Goal: Task Accomplishment & Management: Use online tool/utility

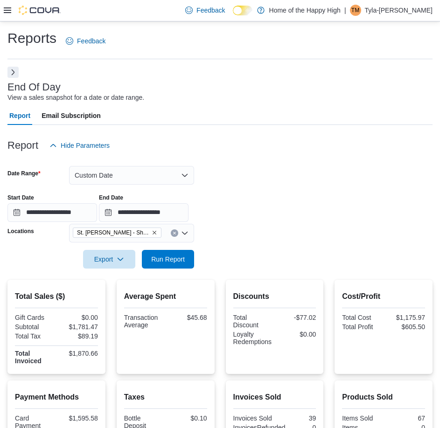
scroll to position [126, 0]
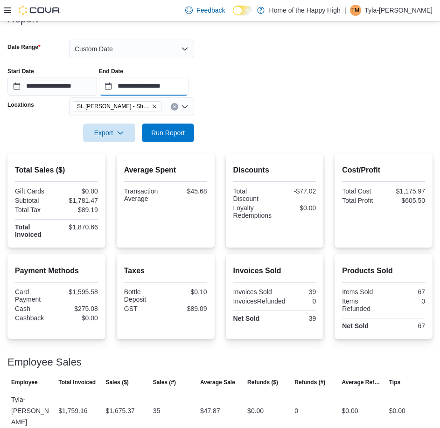
click at [158, 81] on input "**********" at bounding box center [144, 86] width 90 height 19
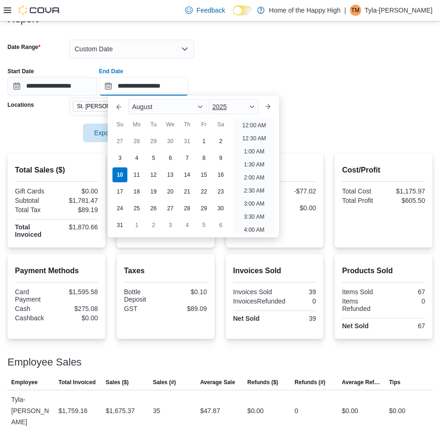
scroll to position [473, 0]
click at [243, 123] on li "6:00 PM" at bounding box center [254, 122] width 28 height 11
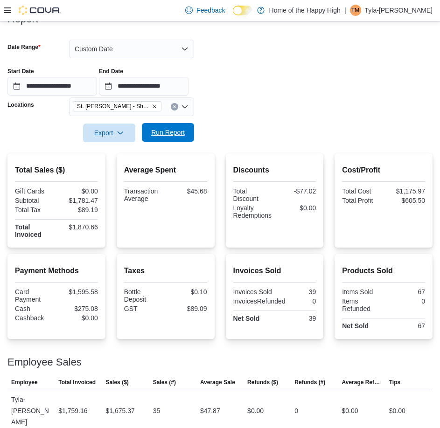
click at [185, 131] on span "Run Report" at bounding box center [167, 132] width 41 height 19
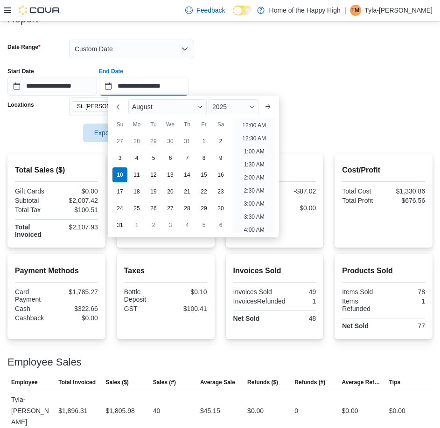
click at [183, 78] on input "**********" at bounding box center [144, 86] width 90 height 19
click at [243, 127] on li "7:00 PM" at bounding box center [254, 122] width 28 height 11
type input "**********"
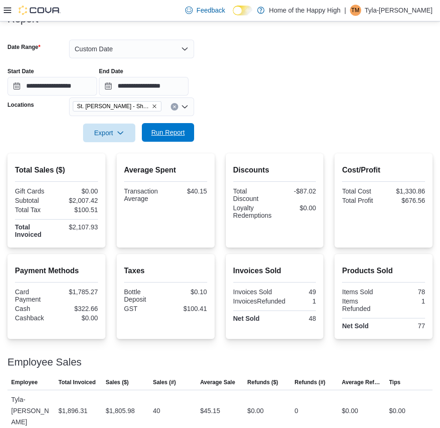
click at [172, 136] on span "Run Report" at bounding box center [168, 132] width 34 height 9
click at [187, 80] on input "**********" at bounding box center [144, 86] width 90 height 19
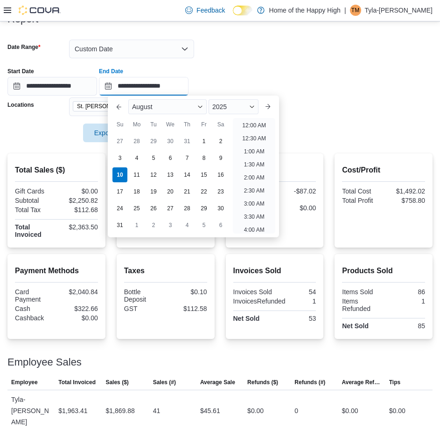
scroll to position [513, 0]
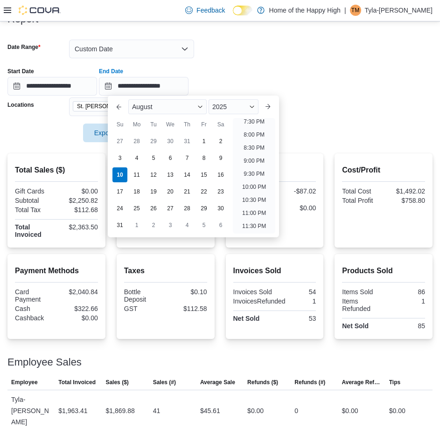
click at [239, 74] on div "**********" at bounding box center [219, 77] width 425 height 35
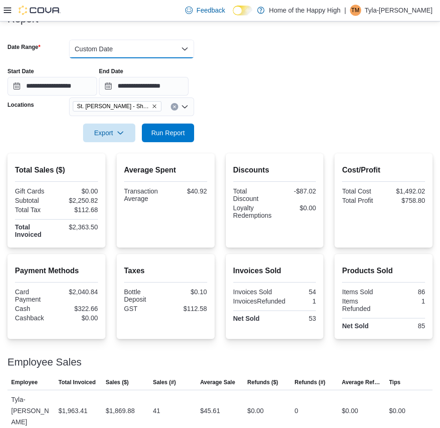
click at [180, 56] on button "Custom Date" at bounding box center [131, 49] width 125 height 19
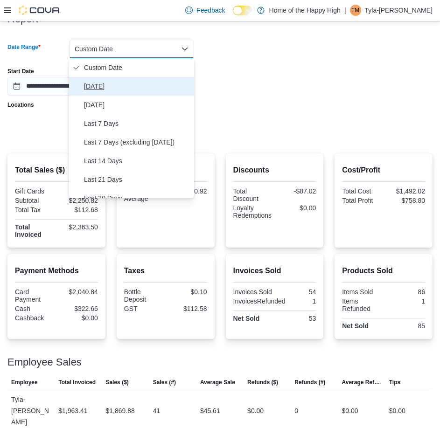
click at [150, 85] on span "[DATE]" at bounding box center [137, 86] width 106 height 11
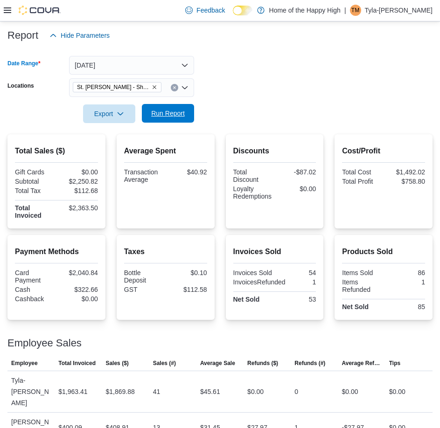
click at [181, 109] on span "Run Report" at bounding box center [167, 113] width 41 height 19
click at [172, 109] on span "Run Report" at bounding box center [168, 113] width 34 height 9
click at [105, 116] on span "Export" at bounding box center [109, 113] width 41 height 19
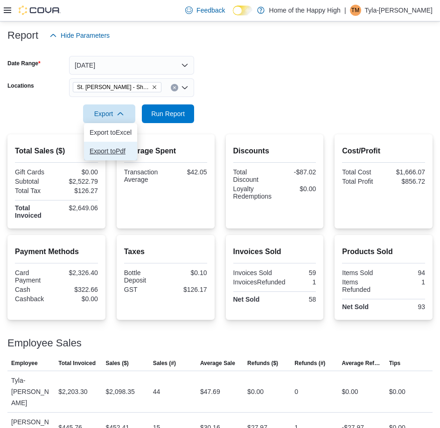
click at [119, 153] on span "Export to Pdf" at bounding box center [111, 150] width 42 height 7
click at [9, 13] on icon at bounding box center [7, 10] width 7 height 6
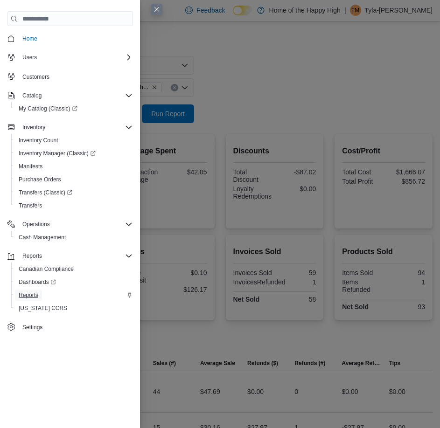
click at [35, 297] on span "Reports" at bounding box center [29, 294] width 20 height 7
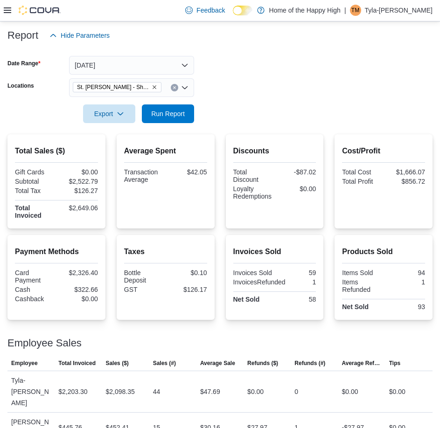
click at [9, 12] on icon at bounding box center [7, 10] width 7 height 7
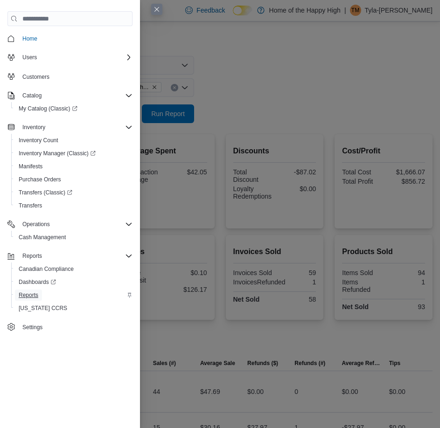
click at [35, 294] on span "Reports" at bounding box center [29, 294] width 20 height 7
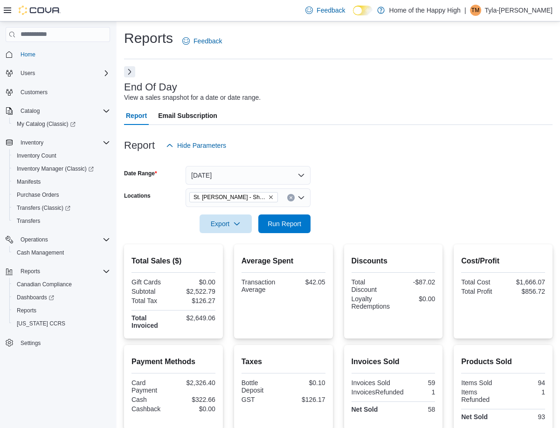
click at [134, 67] on button "Next" at bounding box center [129, 71] width 11 height 11
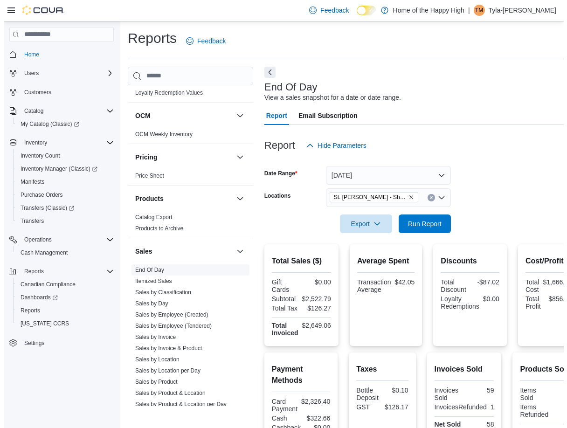
scroll to position [466, 0]
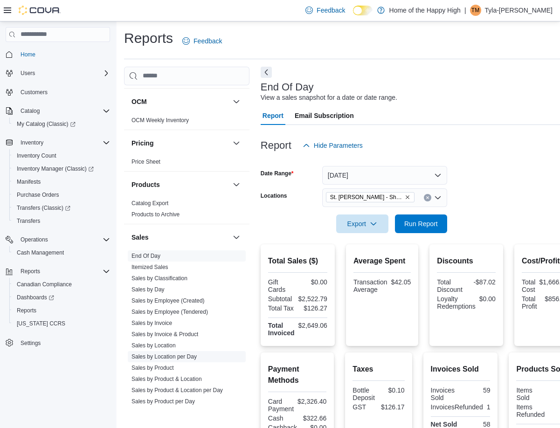
click at [191, 357] on link "Sales by Location per Day" at bounding box center [164, 357] width 65 height 7
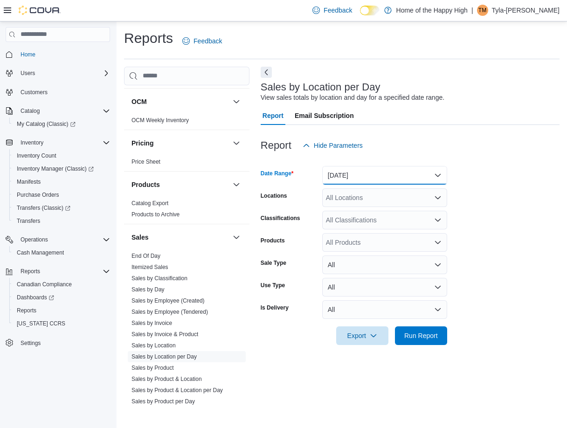
click at [362, 175] on button "[DATE]" at bounding box center [384, 175] width 125 height 19
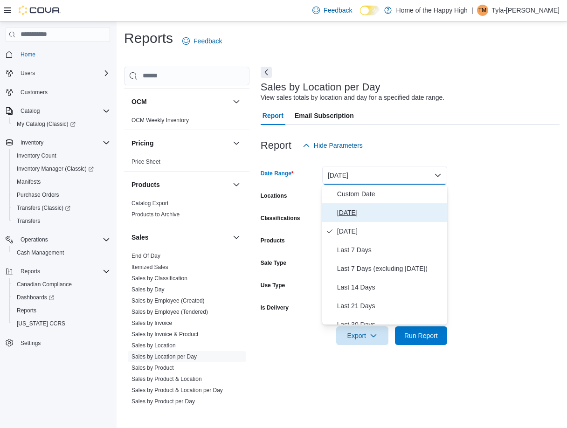
click at [362, 208] on span "[DATE]" at bounding box center [390, 212] width 106 height 11
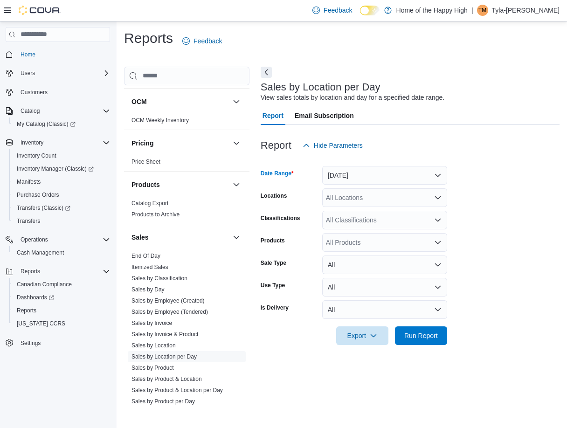
click at [357, 195] on div "All Locations" at bounding box center [384, 197] width 125 height 19
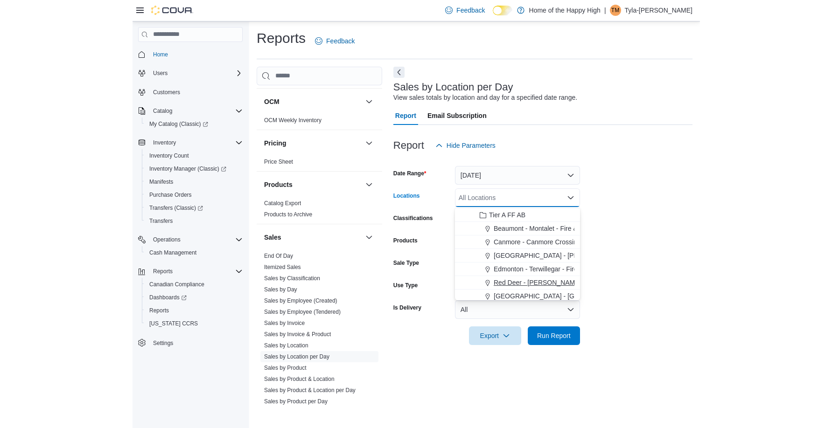
scroll to position [140, 0]
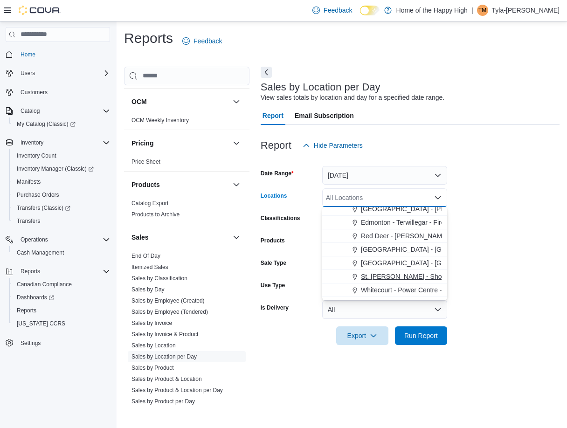
click at [369, 279] on span "St. [PERSON_NAME] - Shoppes @ [PERSON_NAME] - Fire & Flower" at bounding box center [463, 276] width 204 height 9
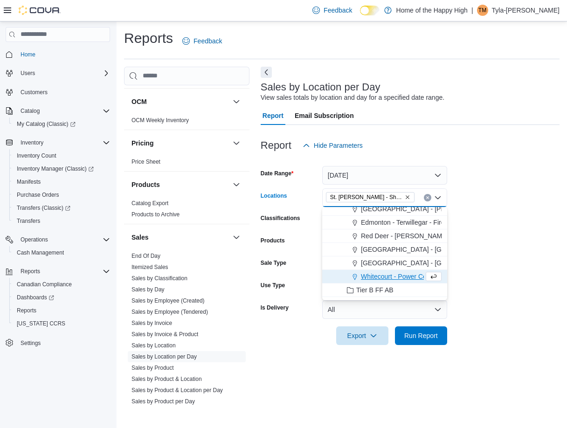
click at [439, 263] on form "Date Range [DATE] Locations [GEOGRAPHIC_DATA][PERSON_NAME] - Shoppes @ [PERSON_…" at bounding box center [410, 250] width 299 height 190
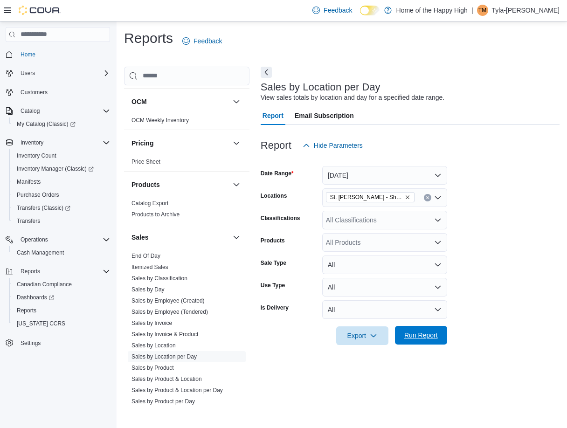
click at [405, 330] on span "Run Report" at bounding box center [421, 335] width 41 height 19
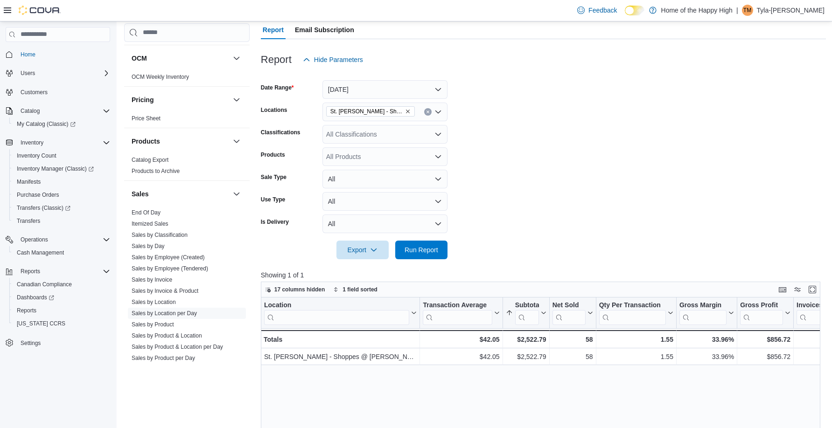
scroll to position [93, 0]
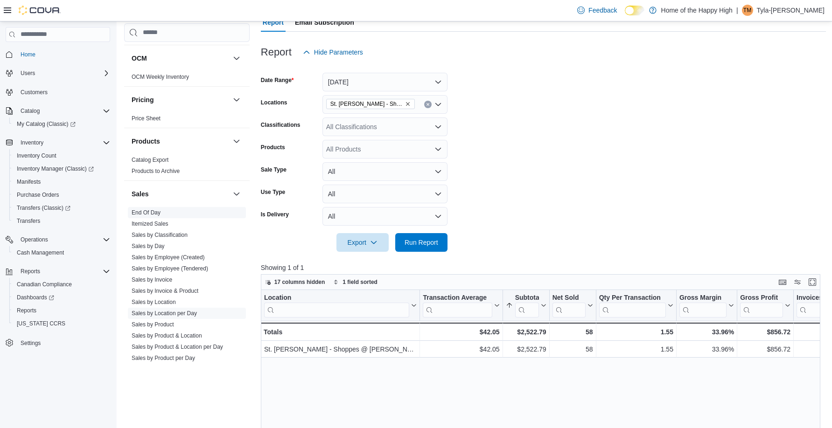
click at [160, 211] on link "End Of Day" at bounding box center [146, 212] width 29 height 7
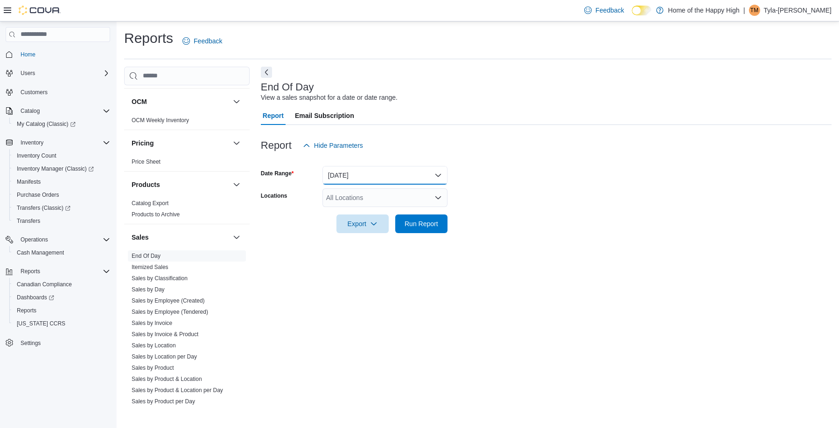
click at [367, 177] on button "[DATE]" at bounding box center [384, 175] width 125 height 19
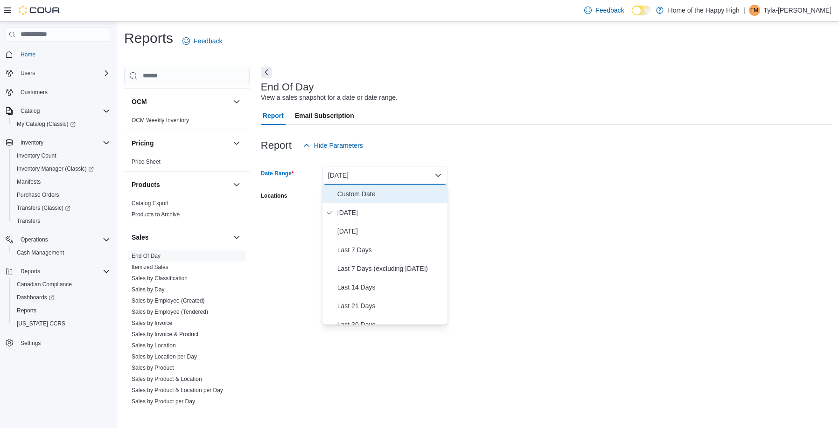
click at [363, 202] on button "Custom Date" at bounding box center [384, 194] width 125 height 19
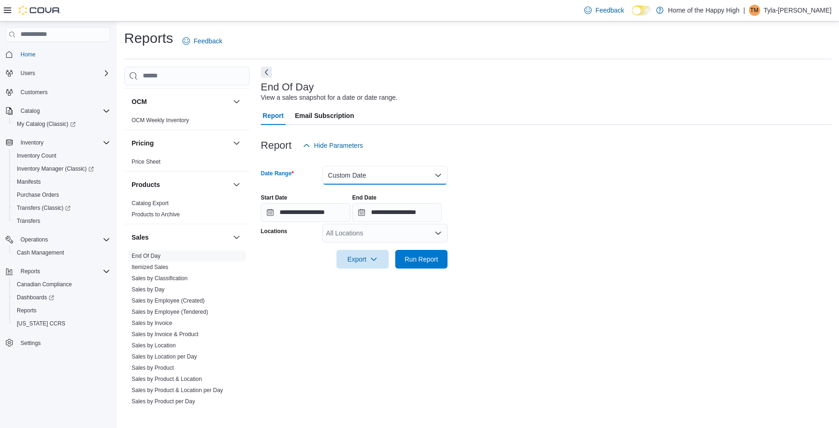
click at [369, 172] on button "Custom Date" at bounding box center [384, 175] width 125 height 19
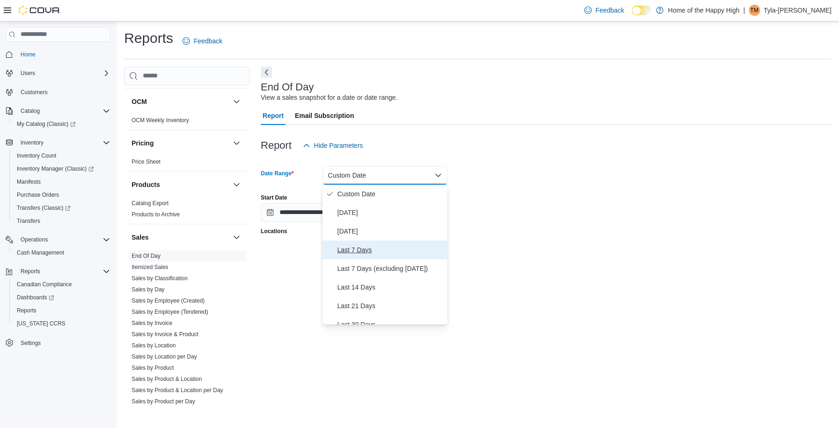
click at [369, 250] on span "Last 7 Days" at bounding box center [390, 249] width 106 height 11
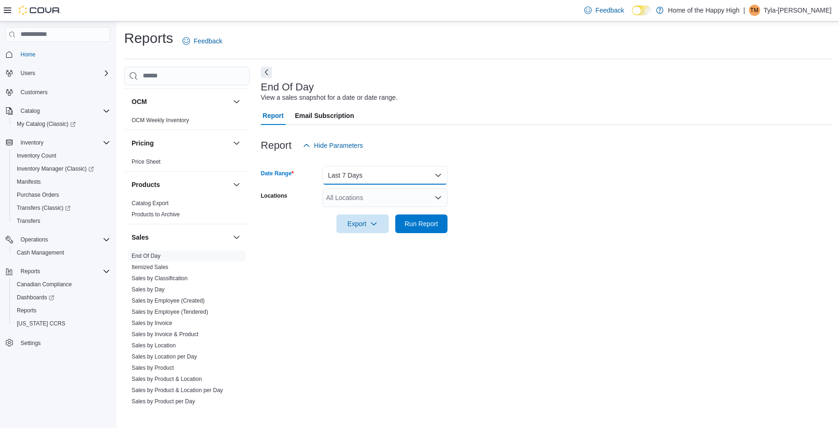
click at [407, 172] on button "Last 7 Days" at bounding box center [384, 175] width 125 height 19
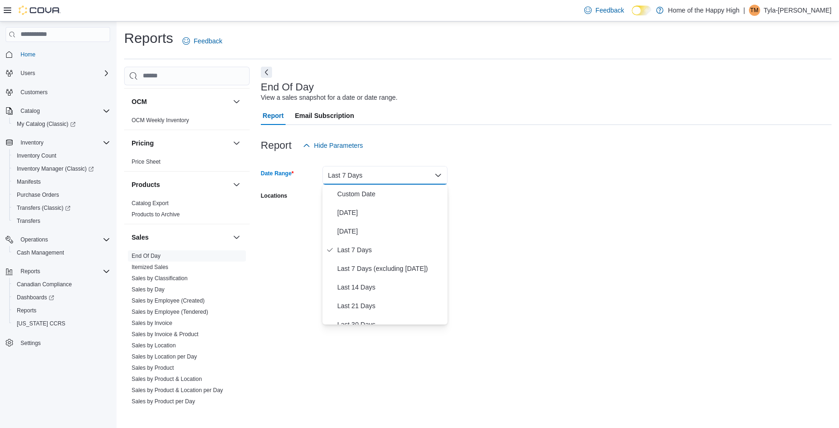
drag, startPoint x: 528, startPoint y: 172, endPoint x: 477, endPoint y: 193, distance: 54.8
click at [439, 172] on form "Date Range Last 7 Days Locations All Locations Export Run Report" at bounding box center [546, 194] width 570 height 78
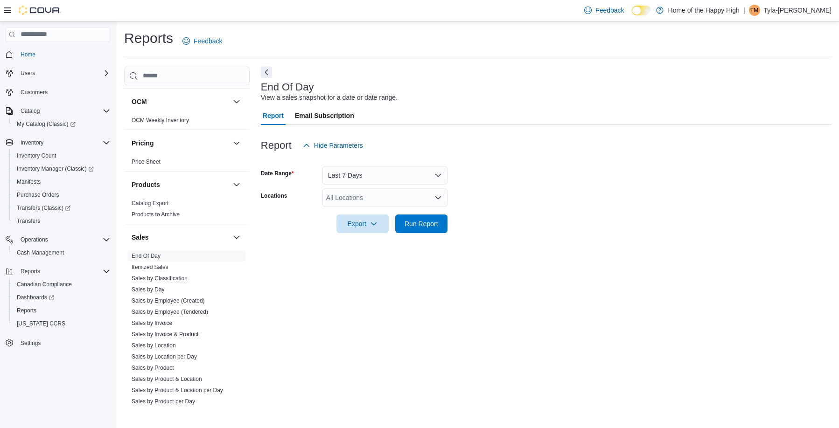
click at [407, 200] on div "All Locations" at bounding box center [384, 197] width 125 height 19
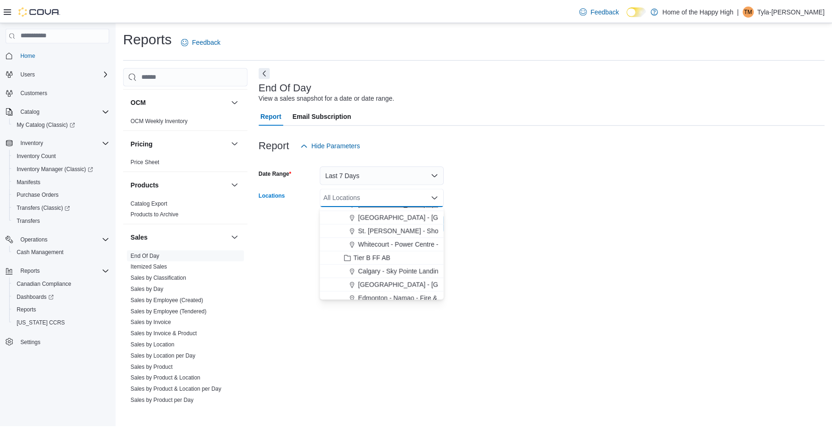
scroll to position [187, 0]
click at [399, 228] on span "St. [PERSON_NAME] - Shoppes @ [PERSON_NAME] - Fire & Flower" at bounding box center [463, 229] width 204 height 9
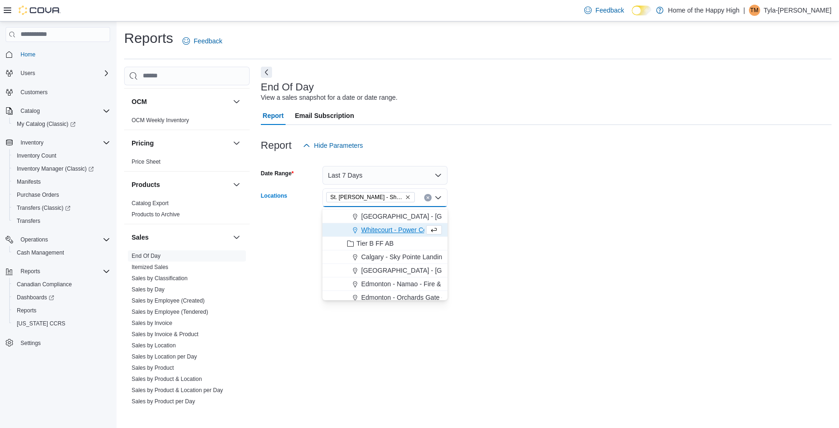
click at [439, 223] on form "Date Range Last 7 Days Locations [GEOGRAPHIC_DATA][PERSON_NAME] - Shoppes @ [PE…" at bounding box center [546, 194] width 570 height 78
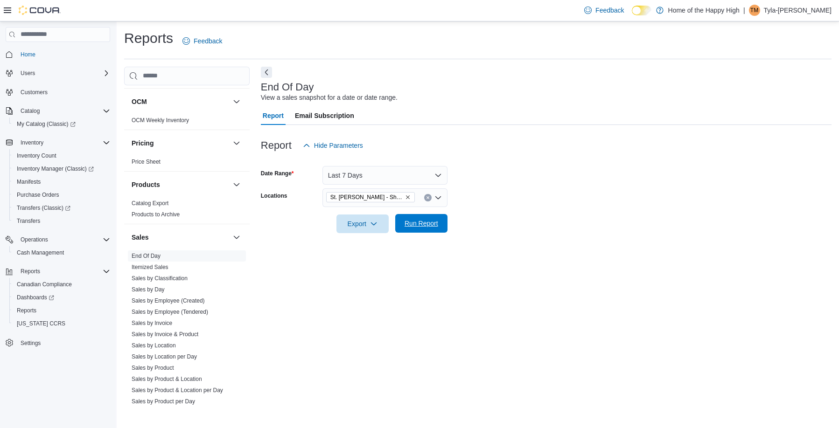
click at [402, 225] on span "Run Report" at bounding box center [421, 223] width 41 height 19
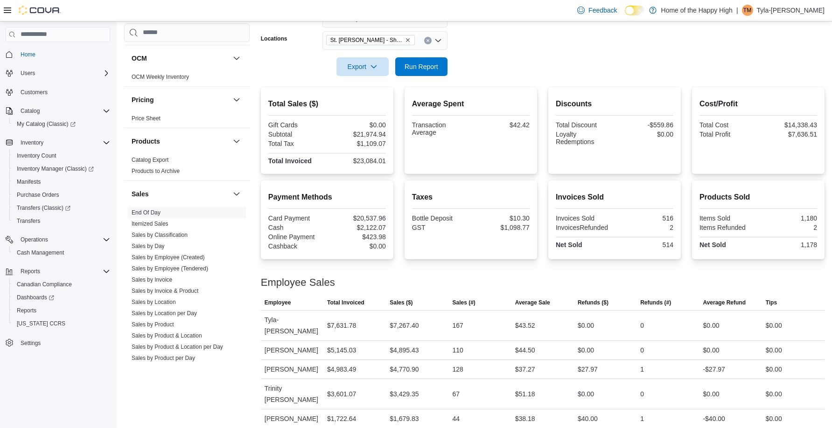
scroll to position [165, 0]
